Goal: Navigation & Orientation: Go to known website

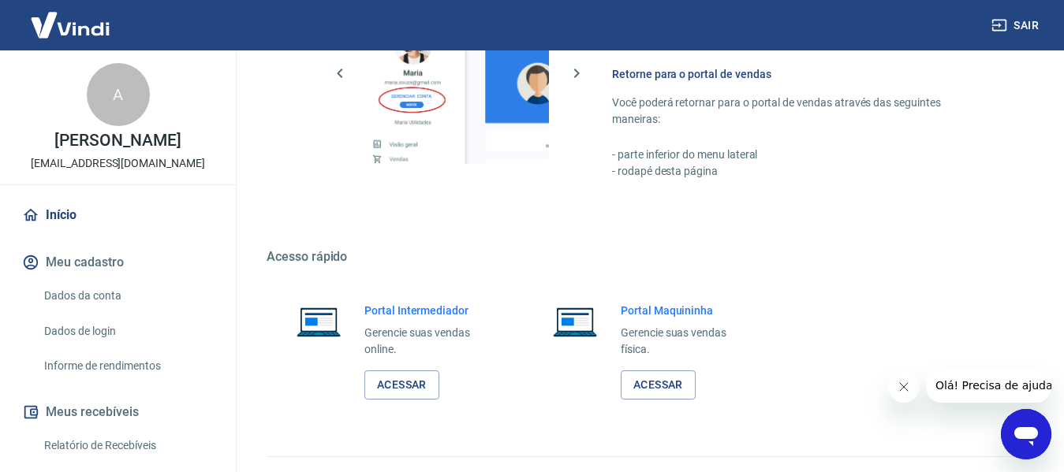
scroll to position [822, 0]
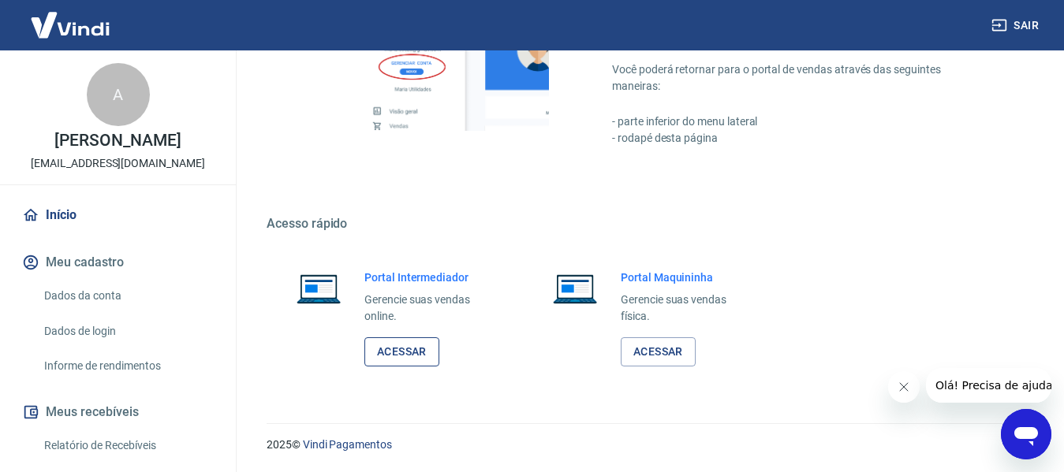
click at [400, 351] on link "Acessar" at bounding box center [401, 352] width 75 height 29
